Goal: Information Seeking & Learning: Learn about a topic

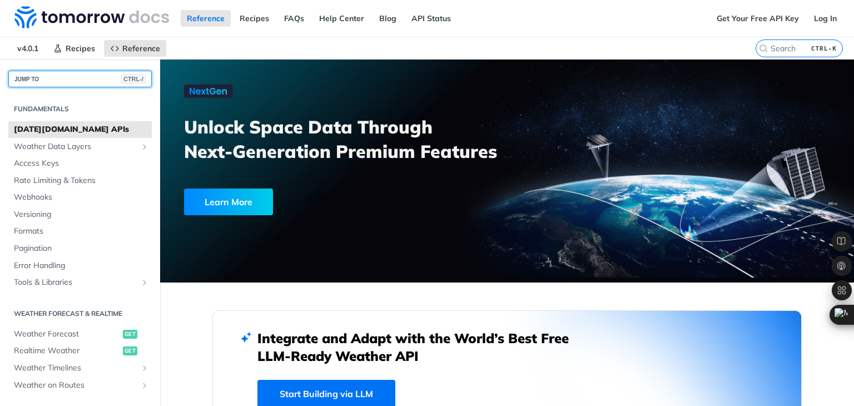
click at [88, 74] on button "JUMP TO CTRL-/" at bounding box center [79, 79] width 143 height 17
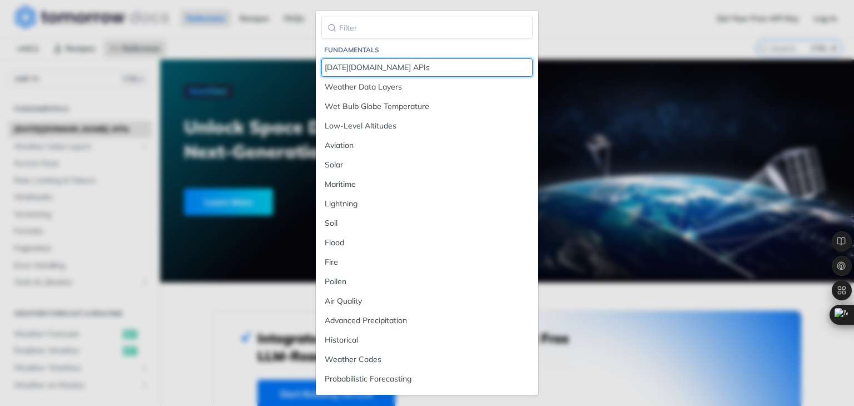
click at [394, 72] on div "[DATE][DOMAIN_NAME] APIs" at bounding box center [427, 68] width 205 height 12
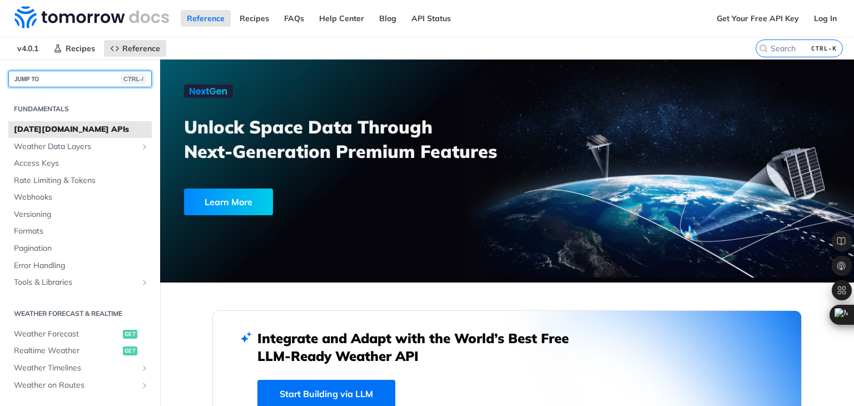
click at [131, 76] on span "CTRL-/" at bounding box center [133, 79] width 24 height 9
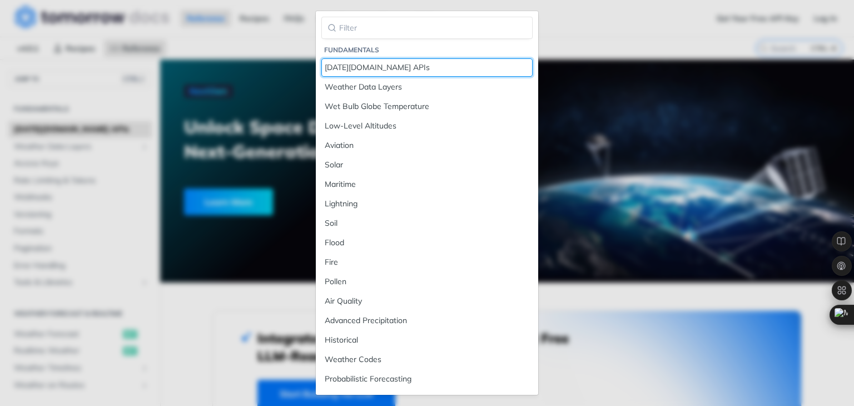
click at [362, 68] on div "[DATE][DOMAIN_NAME] APIs" at bounding box center [427, 68] width 205 height 12
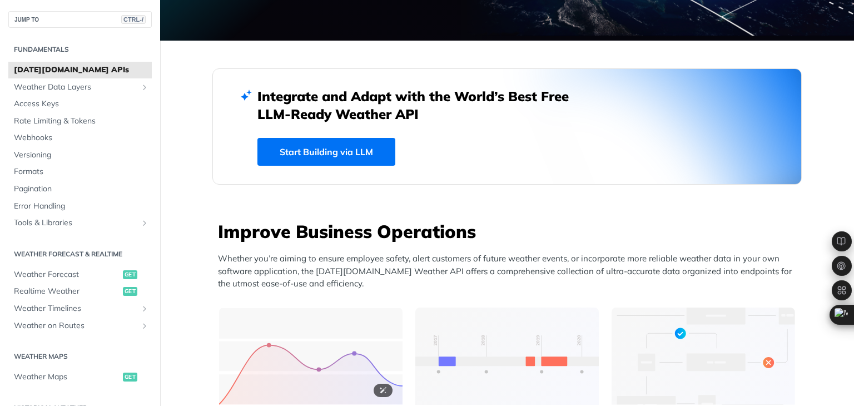
scroll to position [147, 0]
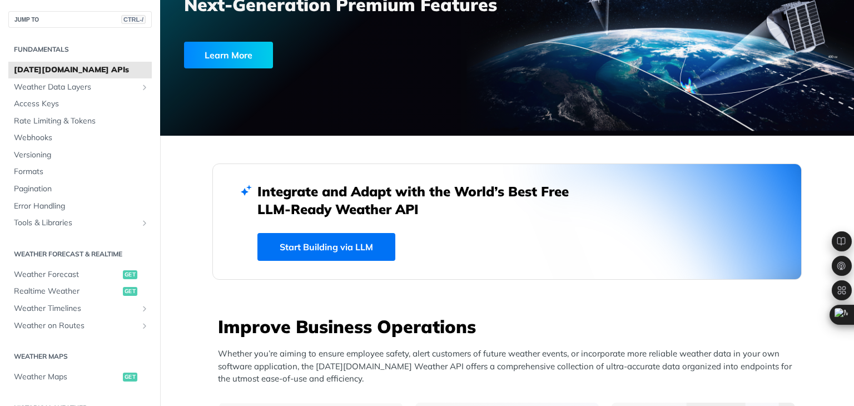
click at [332, 252] on link "Start Building via LLM" at bounding box center [327, 247] width 138 height 28
